Goal: Information Seeking & Learning: Learn about a topic

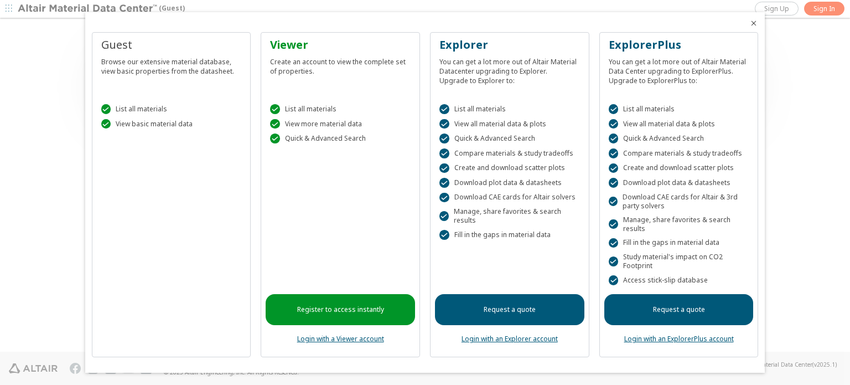
click at [325, 340] on link "Login with a Viewer account" at bounding box center [340, 338] width 87 height 9
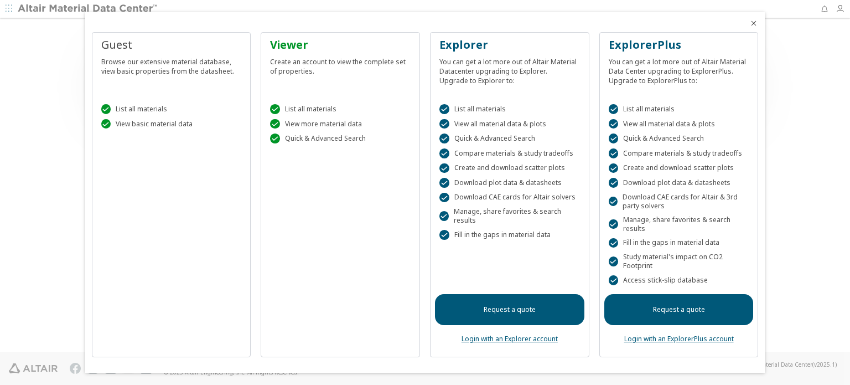
click at [755, 24] on icon "Close" at bounding box center [753, 23] width 9 height 9
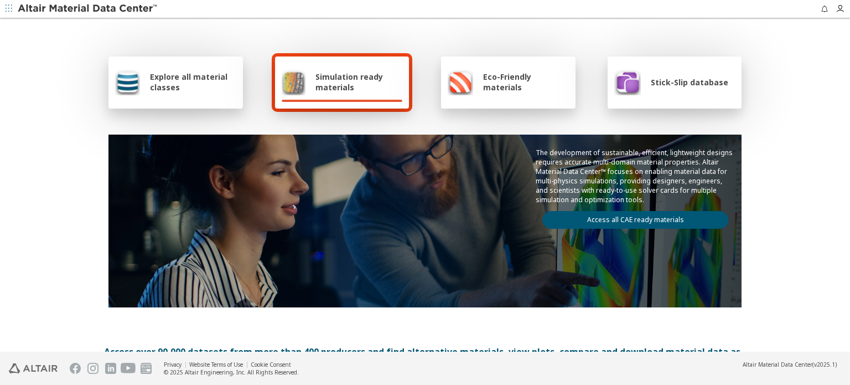
click at [173, 81] on span "Explore all material classes" at bounding box center [193, 81] width 86 height 21
click at [158, 82] on span "Explore all material classes" at bounding box center [193, 81] width 86 height 21
click at [173, 73] on span "Explore all material classes" at bounding box center [193, 81] width 86 height 21
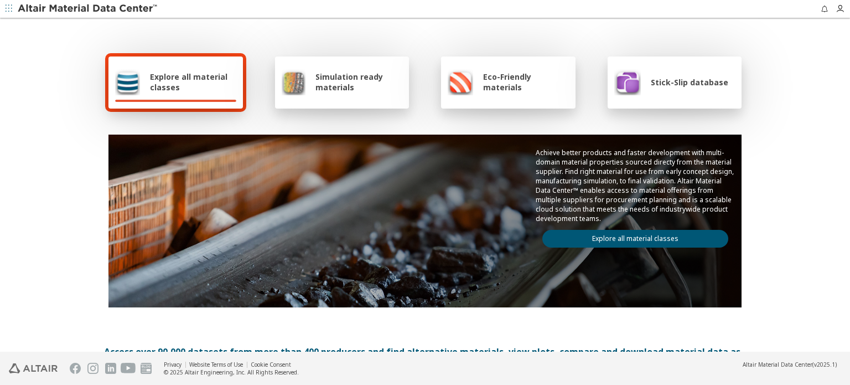
click at [622, 234] on link "Explore all material classes" at bounding box center [635, 239] width 186 height 18
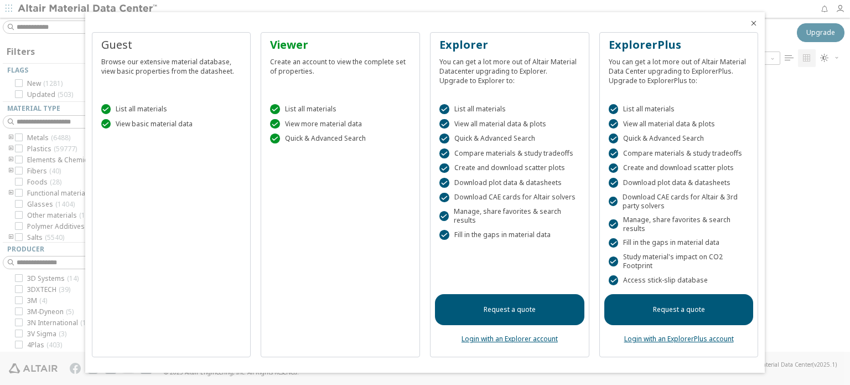
scroll to position [275, 697]
click at [752, 24] on icon "Close" at bounding box center [753, 23] width 9 height 9
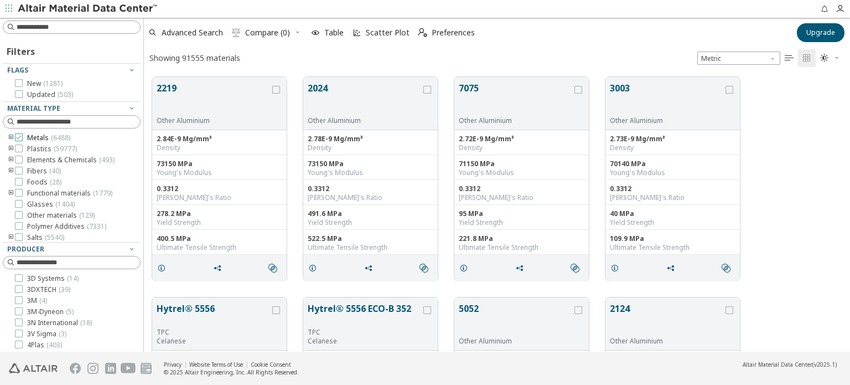
click at [18, 137] on icon at bounding box center [19, 137] width 8 height 8
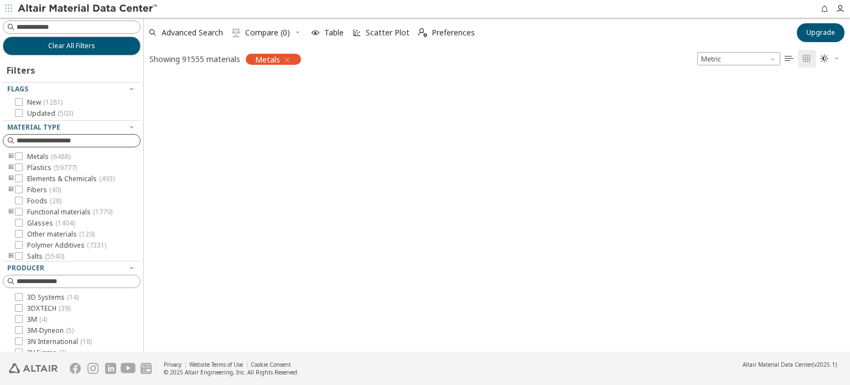
scroll to position [9, 9]
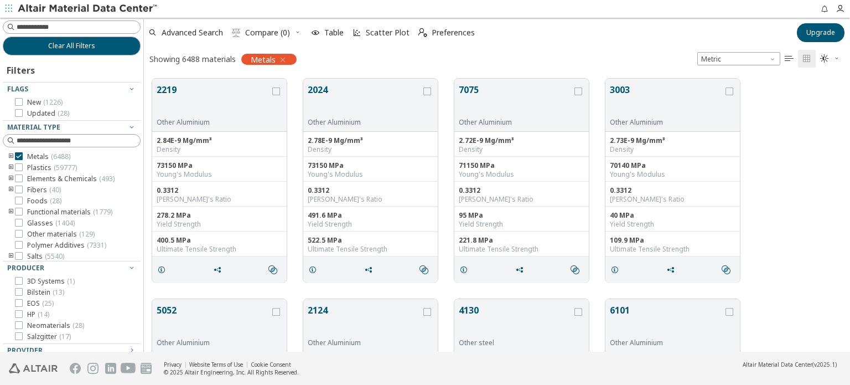
click at [9, 155] on icon "toogle group" at bounding box center [11, 156] width 8 height 9
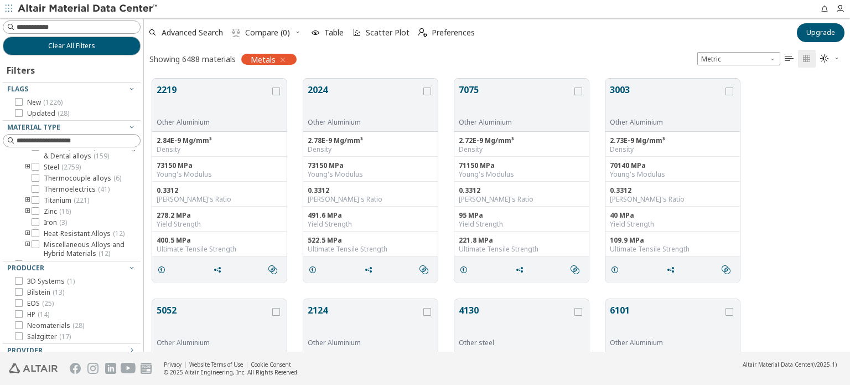
scroll to position [221, 0]
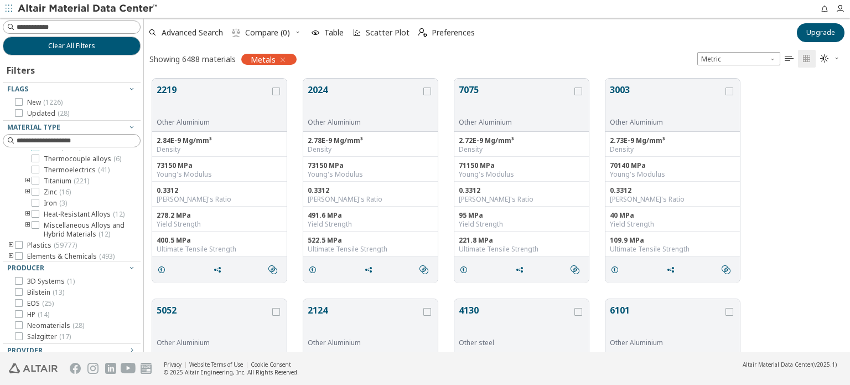
click at [35, 151] on icon at bounding box center [36, 147] width 8 height 8
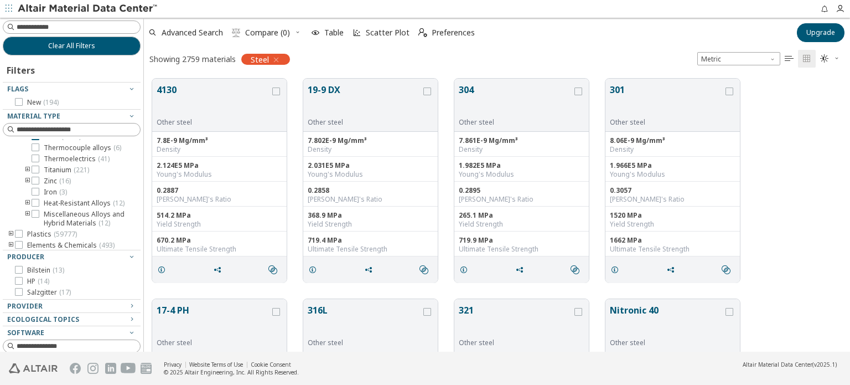
click at [29, 141] on icon "toogle group" at bounding box center [28, 136] width 8 height 9
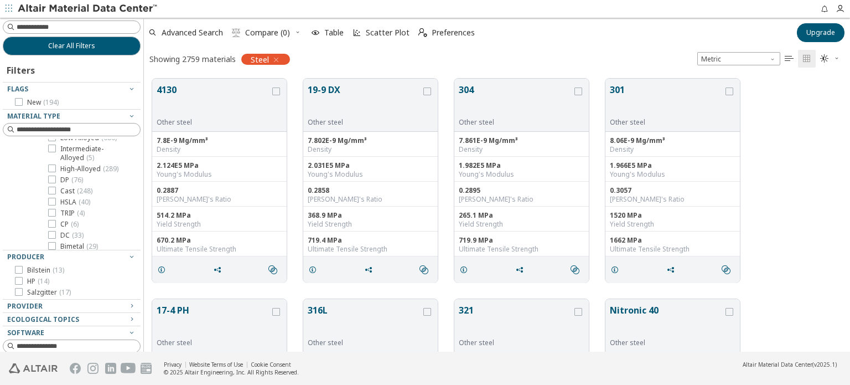
scroll to position [221, 0]
click at [52, 162] on icon at bounding box center [52, 158] width 8 height 8
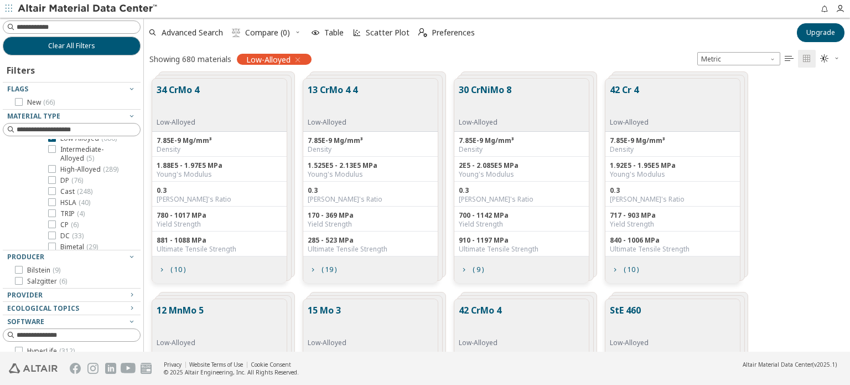
scroll to position [221, 0]
click at [45, 130] on input at bounding box center [73, 129] width 136 height 12
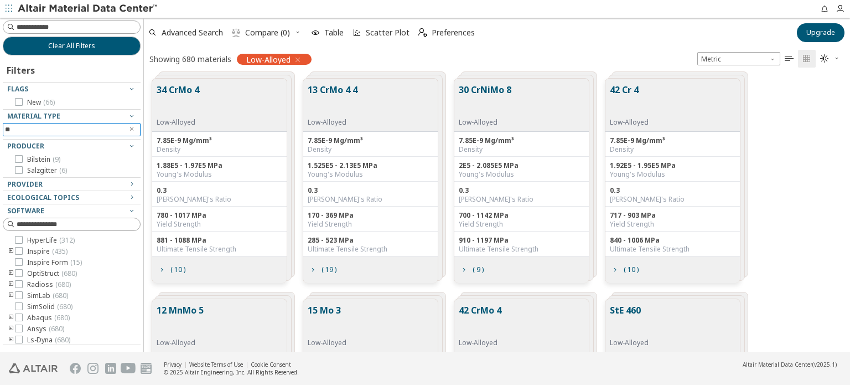
type input "*"
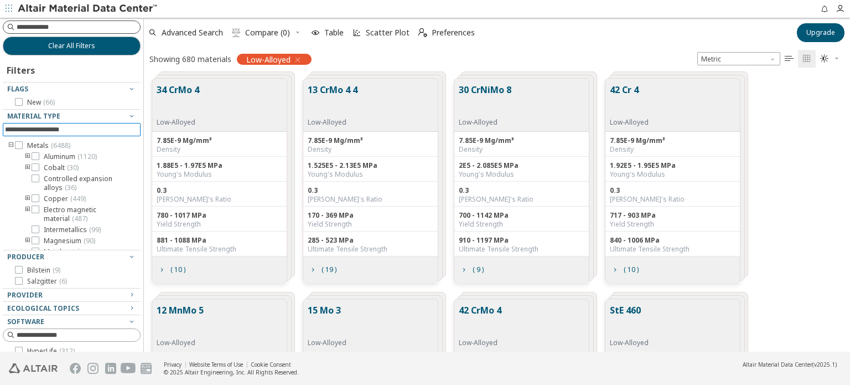
click at [67, 29] on input at bounding box center [78, 27] width 123 height 11
type input "****"
click at [53, 28] on input "****" at bounding box center [64, 27] width 118 height 12
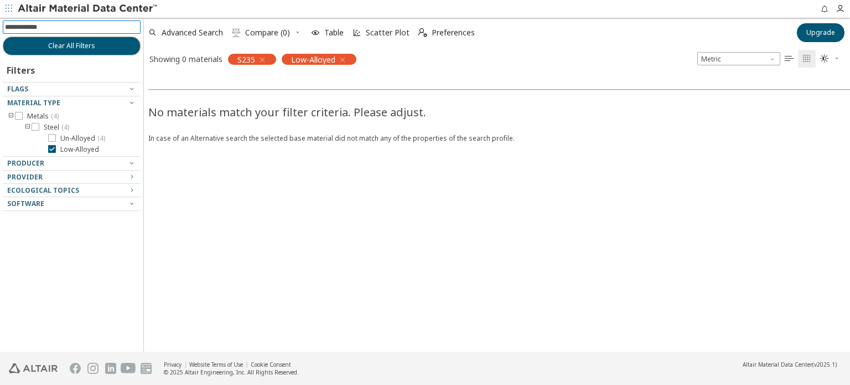
drag, startPoint x: 53, startPoint y: 26, endPoint x: 2, endPoint y: 29, distance: 51.6
click at [2, 29] on div "Clear All Filters Filters Flags Material Type Metals ( 4 ) Steel ( 4 ) Un-Alloy…" at bounding box center [71, 185] width 143 height 334
type input "****"
click at [41, 33] on input "****" at bounding box center [64, 27] width 118 height 12
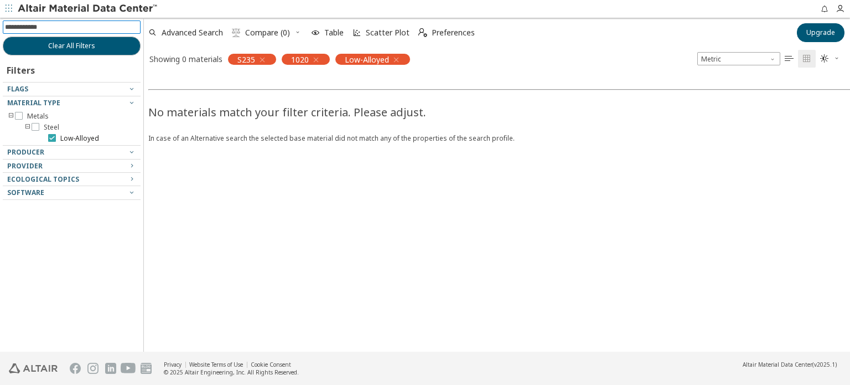
click at [55, 137] on icon at bounding box center [52, 138] width 8 height 8
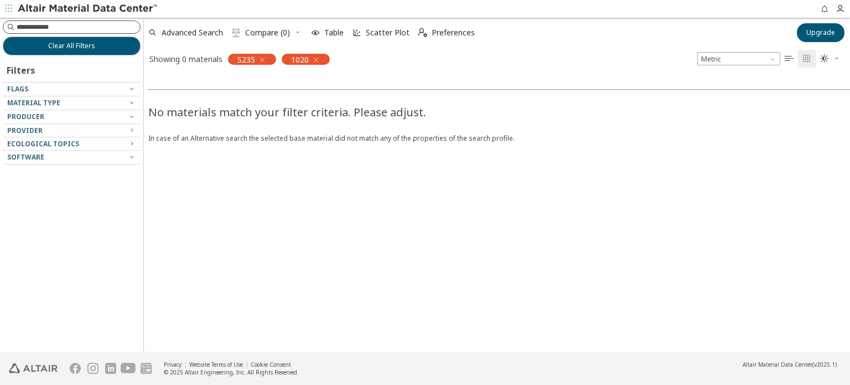
click at [77, 28] on input at bounding box center [78, 27] width 123 height 11
type input "***"
click at [56, 30] on input "***" at bounding box center [64, 27] width 118 height 12
drag, startPoint x: 53, startPoint y: 27, endPoint x: 18, endPoint y: 21, distance: 35.9
click at [18, 21] on input at bounding box center [73, 27] width 136 height 12
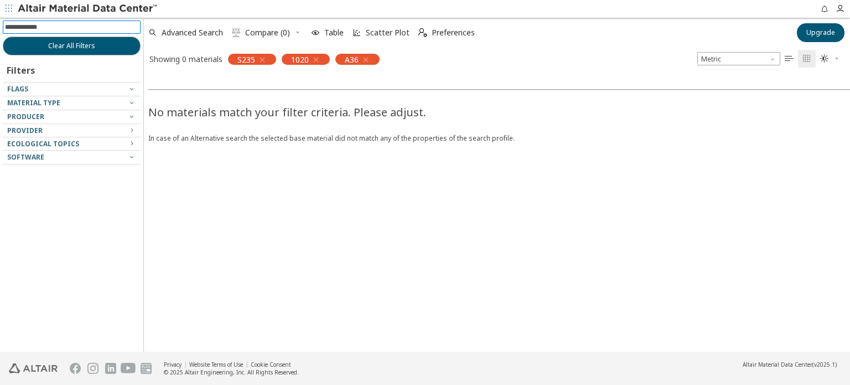
drag, startPoint x: 364, startPoint y: 58, endPoint x: 320, endPoint y: 50, distance: 44.3
click at [361, 58] on icon "button" at bounding box center [365, 59] width 9 height 9
click at [69, 48] on span "Clear All Filters" at bounding box center [71, 46] width 47 height 9
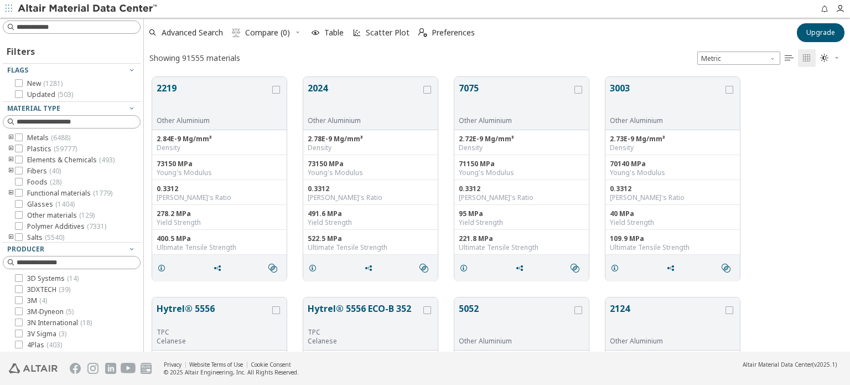
scroll to position [275, 697]
click at [56, 28] on input at bounding box center [78, 27] width 123 height 11
type input "****"
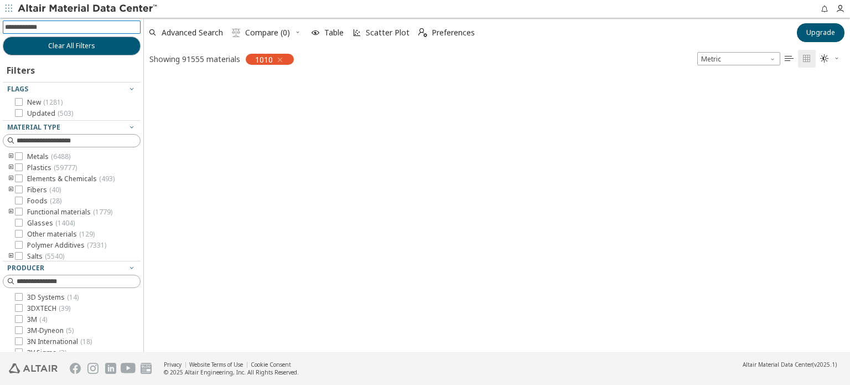
scroll to position [9, 9]
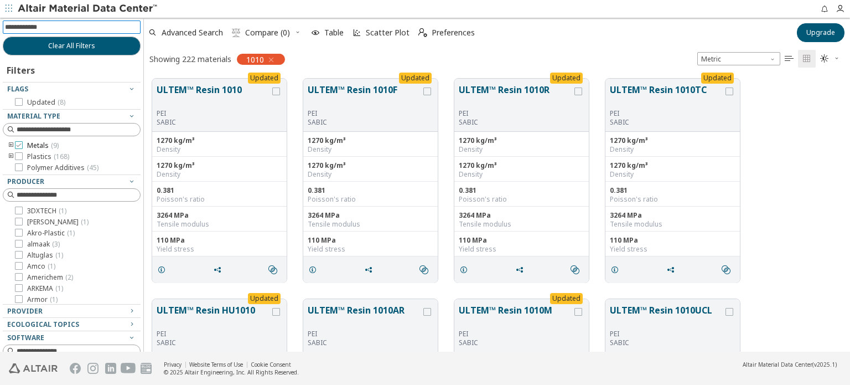
click at [18, 144] on icon at bounding box center [19, 145] width 8 height 8
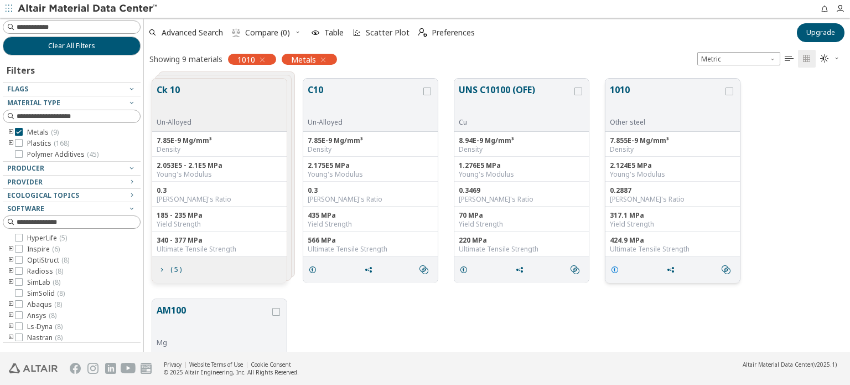
click at [617, 268] on icon "grid" at bounding box center [615, 269] width 9 height 9
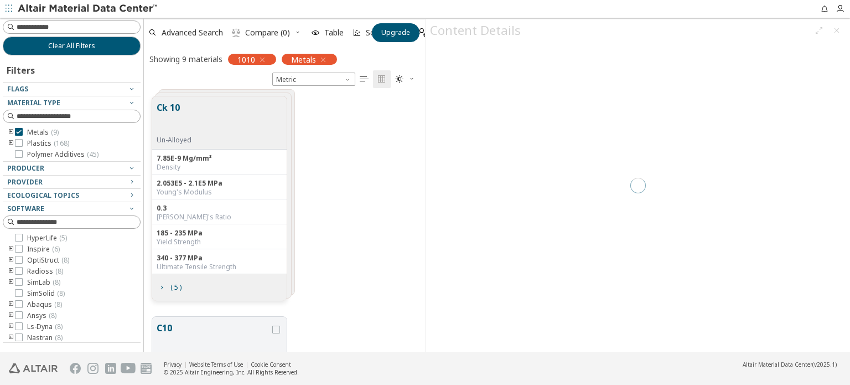
scroll to position [256, 272]
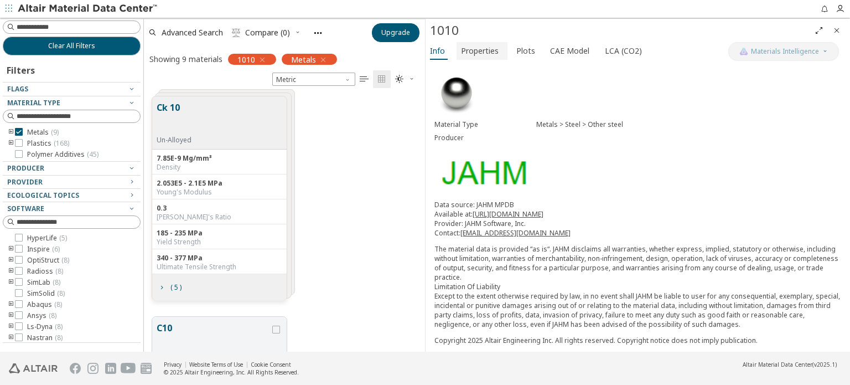
click at [489, 48] on span "Properties" at bounding box center [480, 51] width 38 height 18
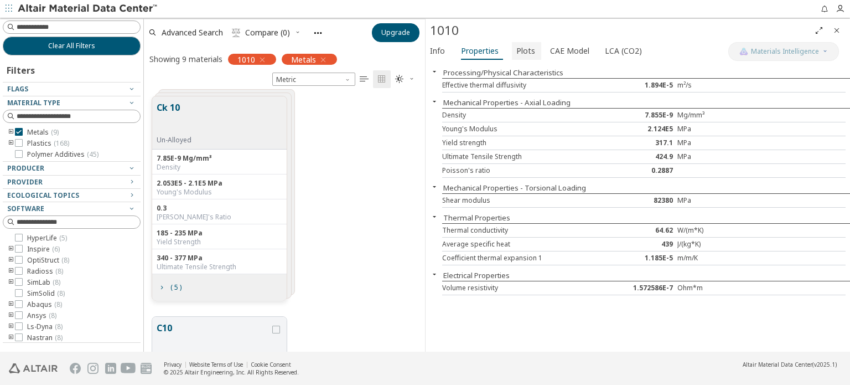
click at [521, 50] on span "Plots" at bounding box center [525, 51] width 19 height 18
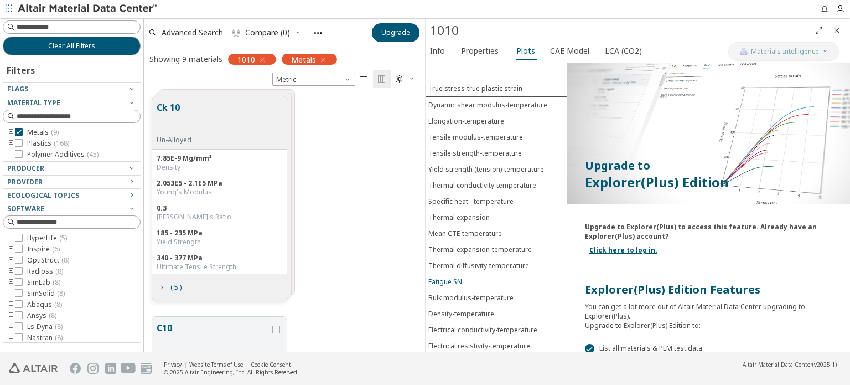
click at [445, 277] on div "Fatigue SN" at bounding box center [445, 281] width 34 height 9
click at [454, 276] on div "Fatigue SN" at bounding box center [445, 280] width 34 height 9
